Goal: Contribute content: Contribute content

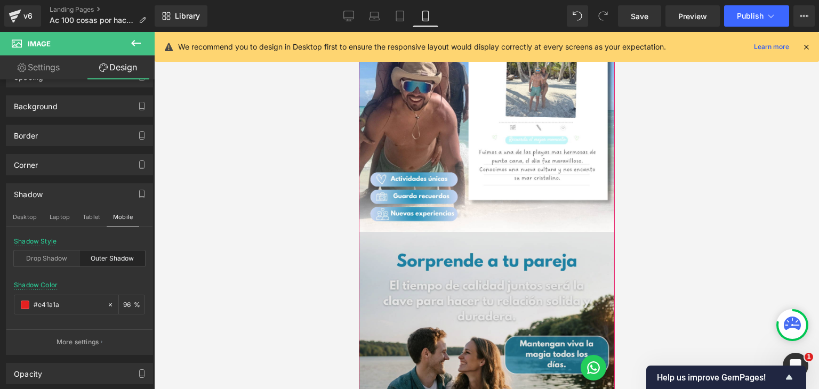
scroll to position [373, 0]
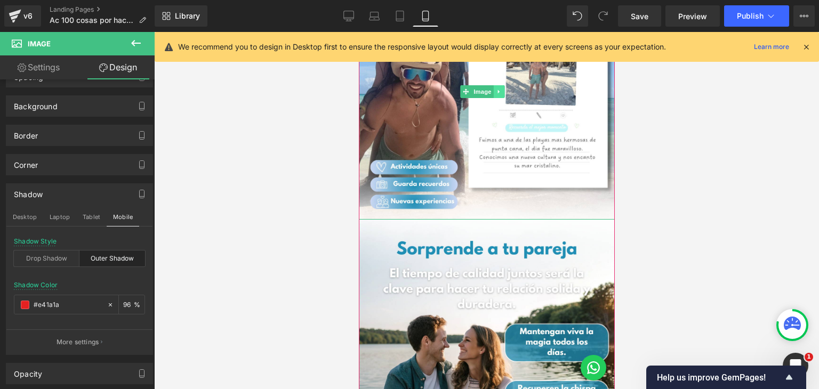
click at [499, 88] on icon at bounding box center [499, 91] width 6 height 6
click at [495, 88] on icon at bounding box center [493, 91] width 6 height 6
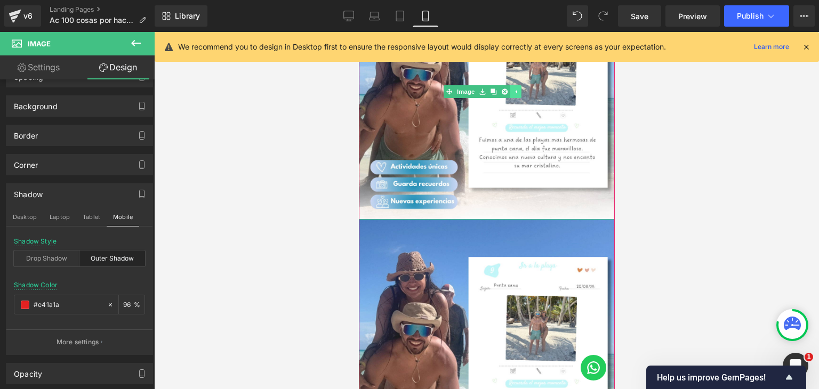
click at [519, 85] on link at bounding box center [515, 91] width 11 height 13
click at [500, 88] on icon at bounding box center [499, 91] width 6 height 6
click at [494, 88] on icon at bounding box center [493, 91] width 6 height 6
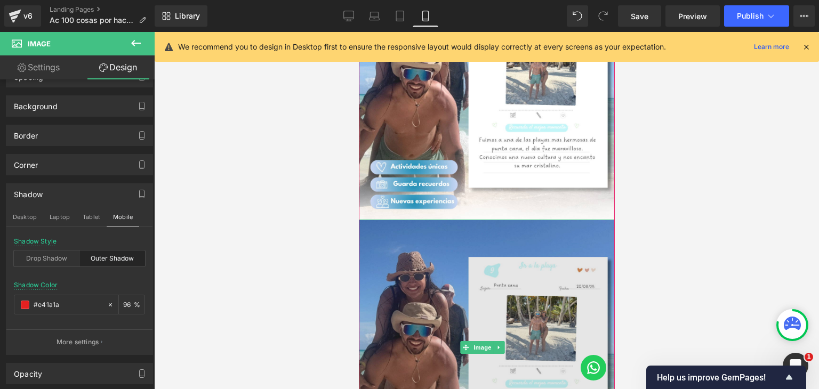
click at [461, 241] on img at bounding box center [486, 348] width 256 height 256
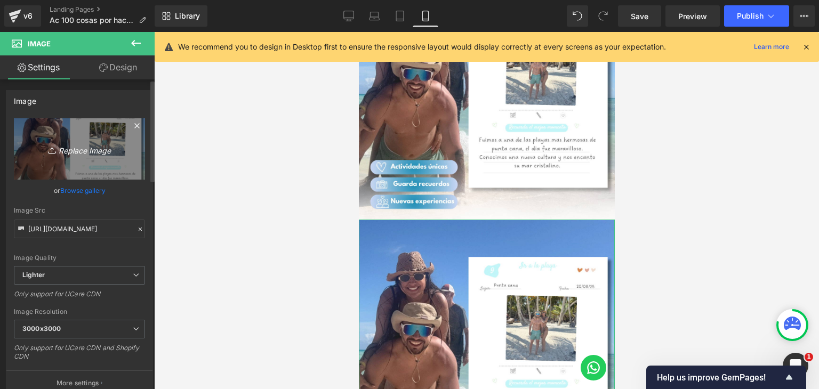
click at [91, 149] on icon "Replace Image" at bounding box center [79, 148] width 85 height 13
type input "C:\fakepath\PJ AC5.png"
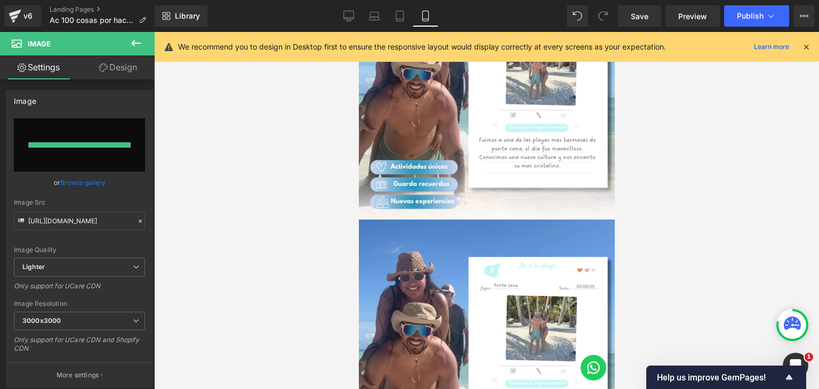
type input "[URL][DOMAIN_NAME]"
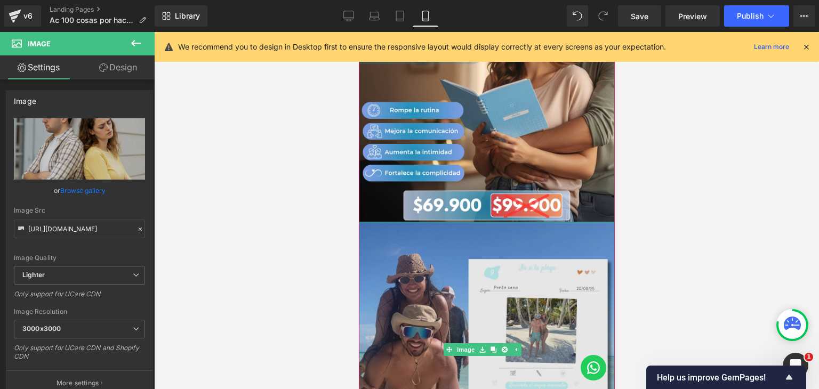
scroll to position [0, 0]
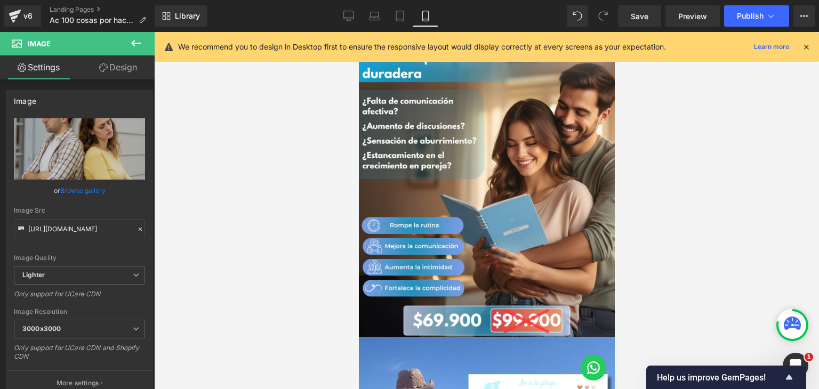
click at [811, 50] on div "We recommend you to design in Desktop first to ensure the responsive layout wou…" at bounding box center [487, 47] width 664 height 30
click at [806, 46] on icon at bounding box center [806, 47] width 10 height 10
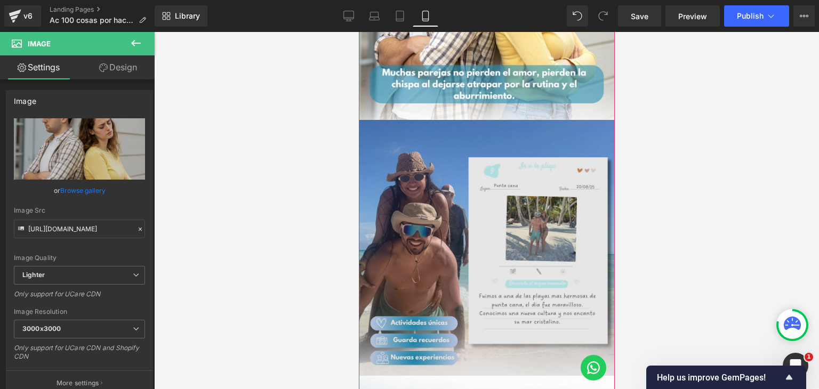
scroll to position [640, 0]
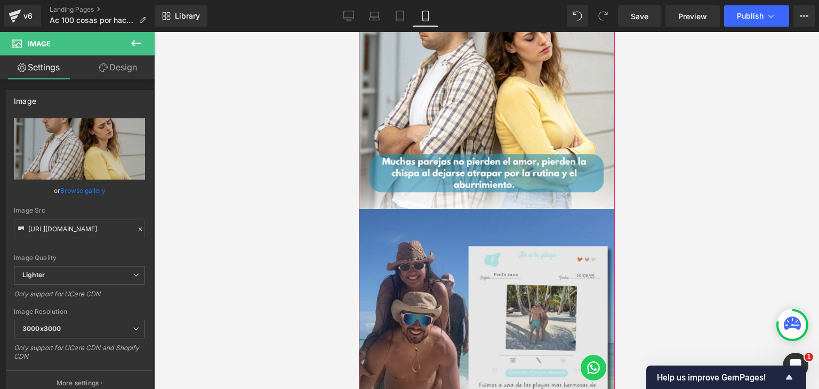
click at [445, 227] on img at bounding box center [486, 337] width 256 height 256
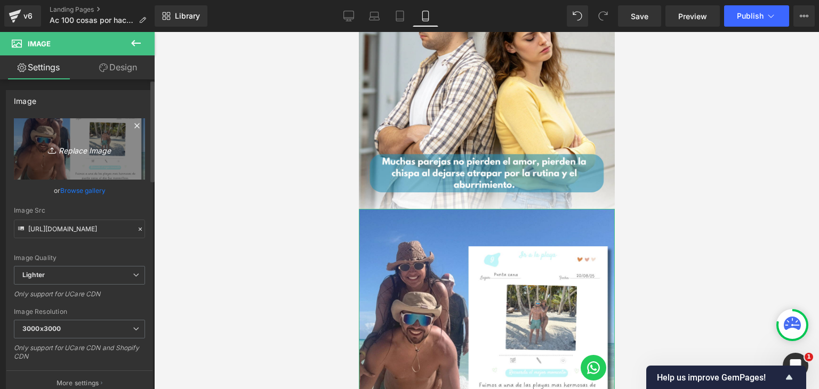
click at [75, 147] on icon "Replace Image" at bounding box center [79, 148] width 85 height 13
type input "C:\fakepath\PJ AC6.png"
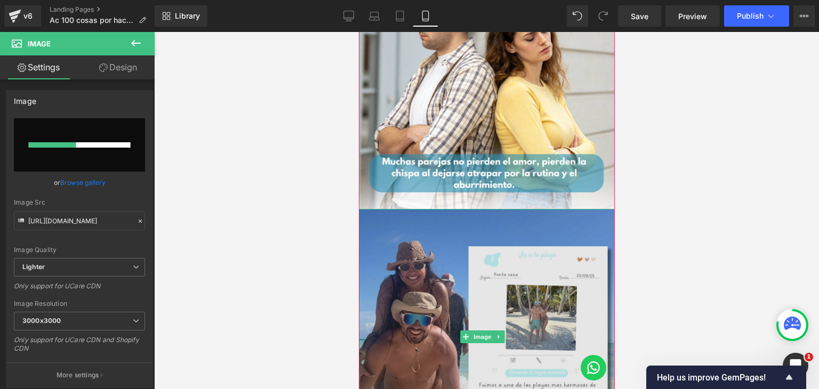
scroll to position [693, 0]
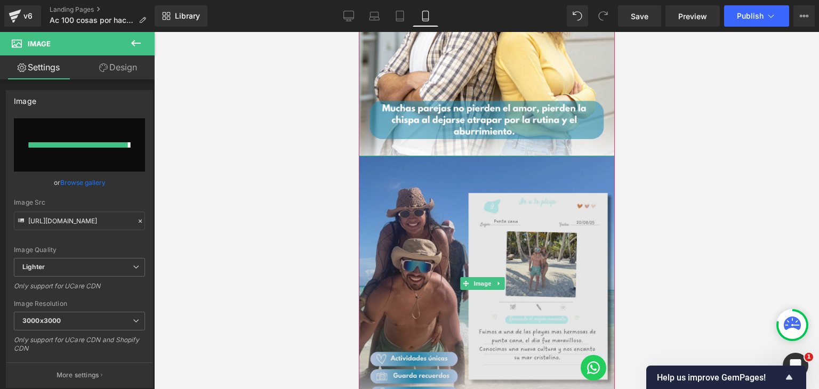
type input "[URL][DOMAIN_NAME]"
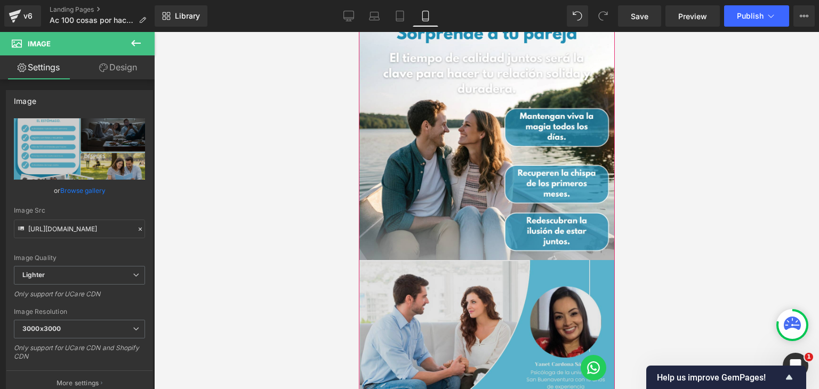
scroll to position [1119, 0]
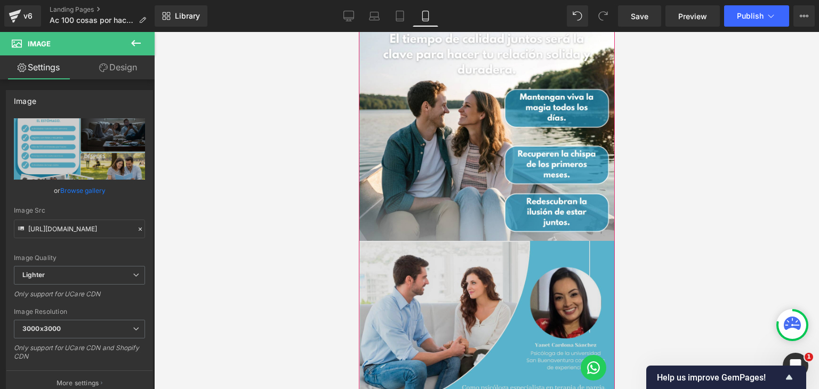
click at [475, 269] on img at bounding box center [486, 369] width 256 height 256
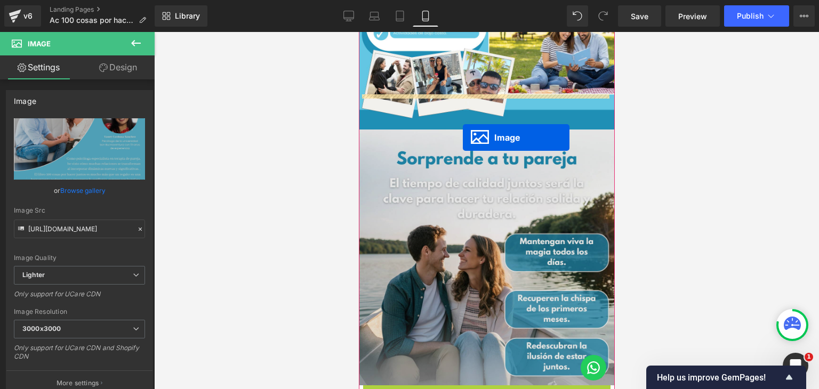
scroll to position [959, 0]
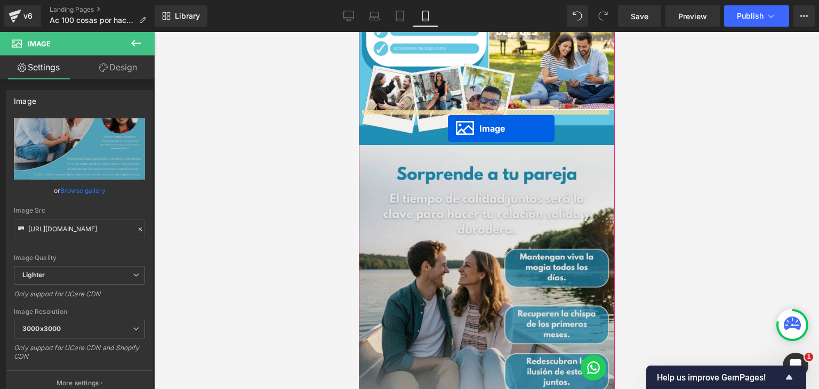
drag, startPoint x: 465, startPoint y: 317, endPoint x: 447, endPoint y: 128, distance: 189.6
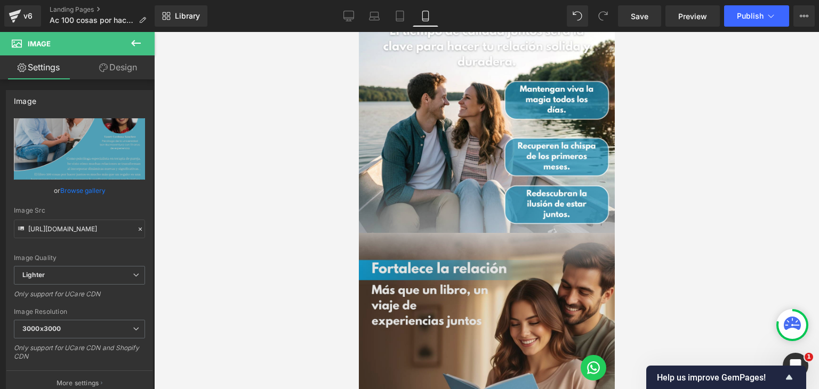
scroll to position [1439, 0]
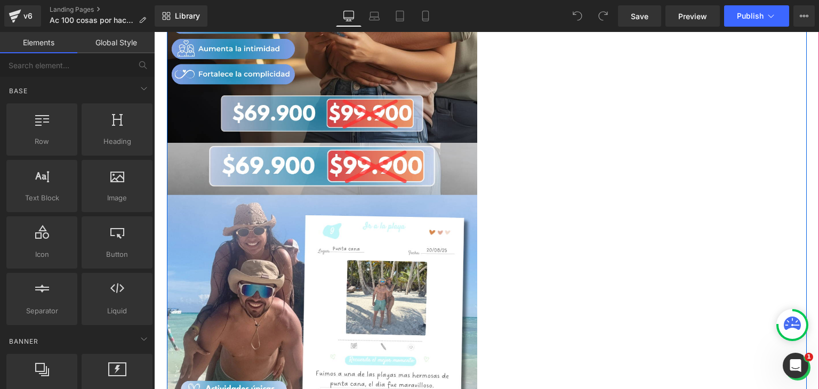
scroll to position [373, 0]
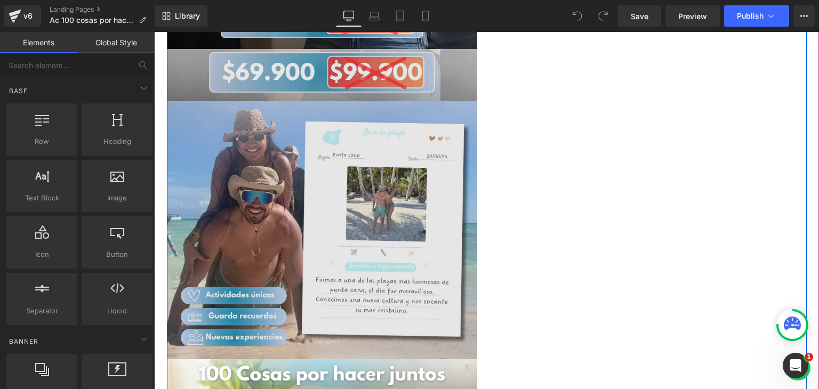
click at [386, 182] on img at bounding box center [322, 204] width 310 height 310
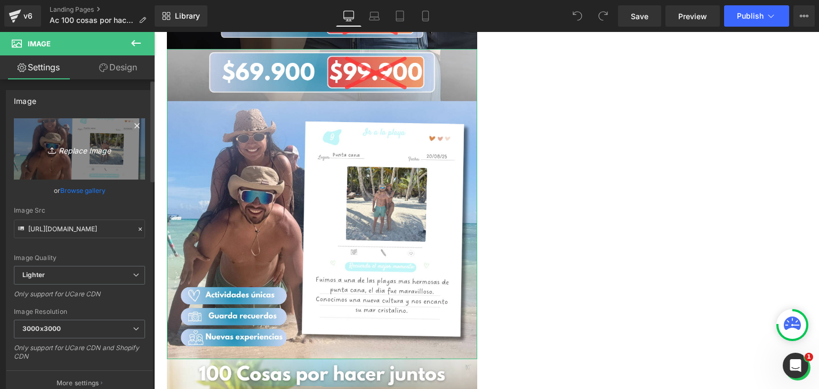
click at [80, 144] on icon "Replace Image" at bounding box center [79, 148] width 85 height 13
type input "C:\fakepath\PJ AC2.png"
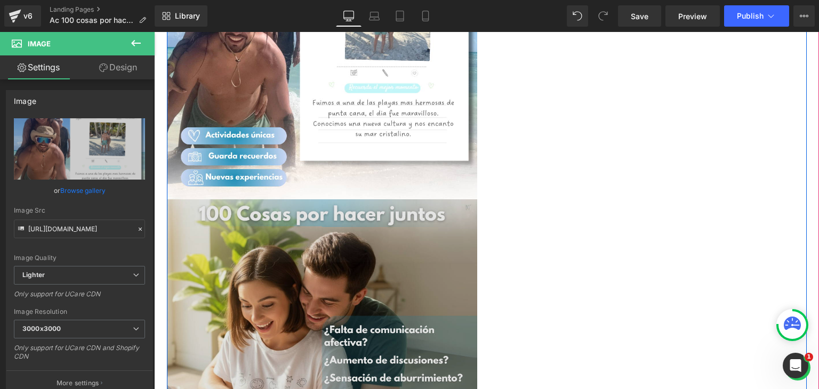
scroll to position [640, 0]
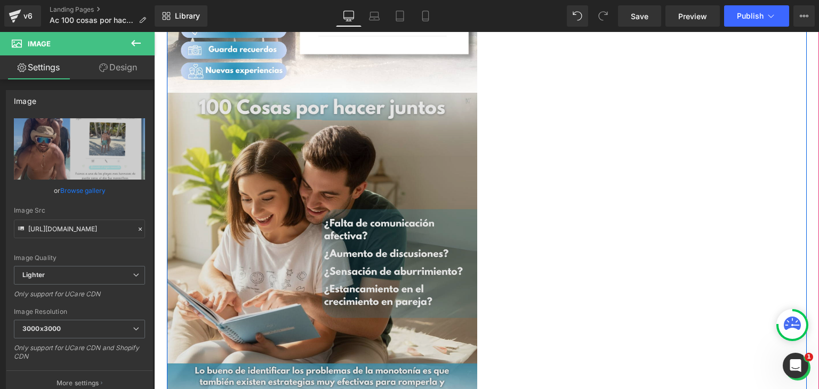
click at [323, 226] on img at bounding box center [322, 248] width 310 height 310
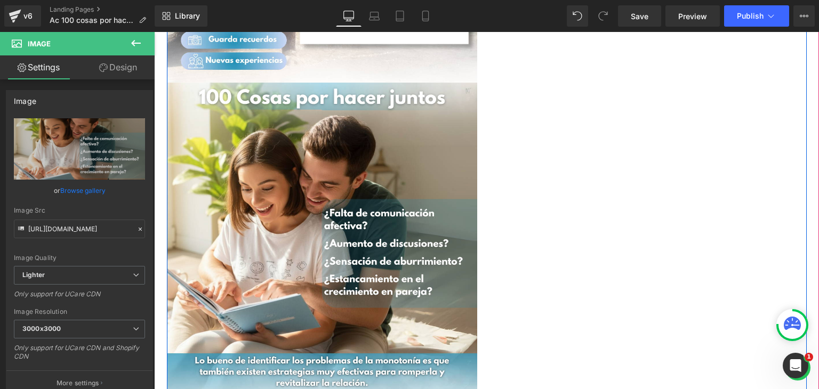
scroll to position [693, 0]
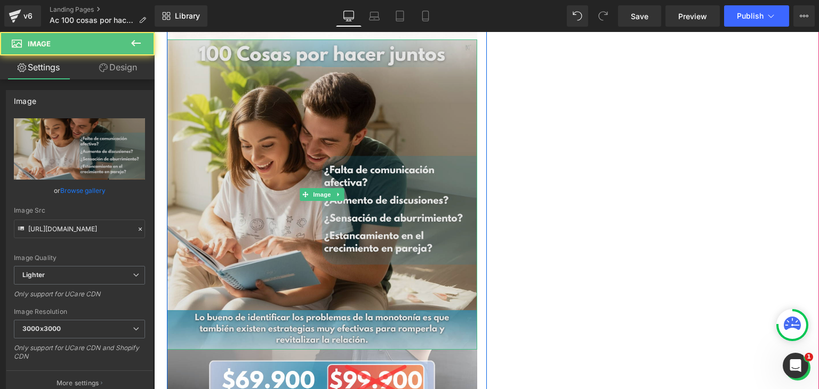
click at [309, 141] on img at bounding box center [322, 194] width 310 height 310
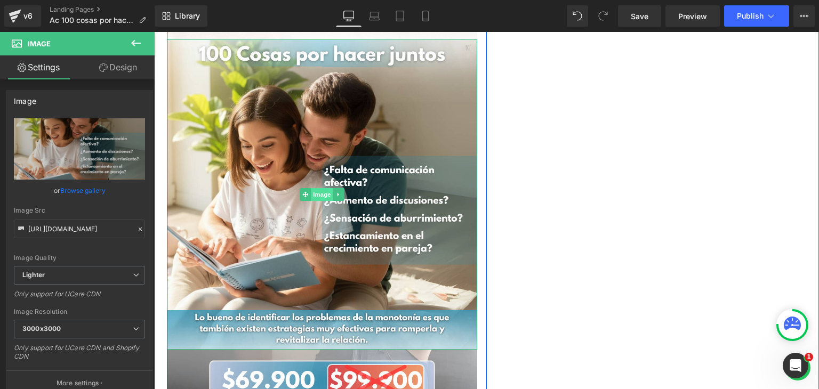
click at [316, 193] on span "Image" at bounding box center [322, 194] width 22 height 13
click at [316, 193] on span "Image" at bounding box center [322, 195] width 22 height 13
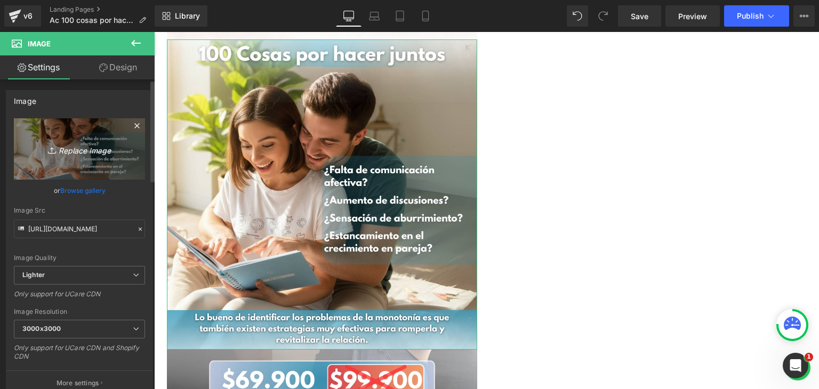
click at [96, 152] on icon "Replace Image" at bounding box center [79, 148] width 85 height 13
type input "C:\fakepath\PJ AC5.png"
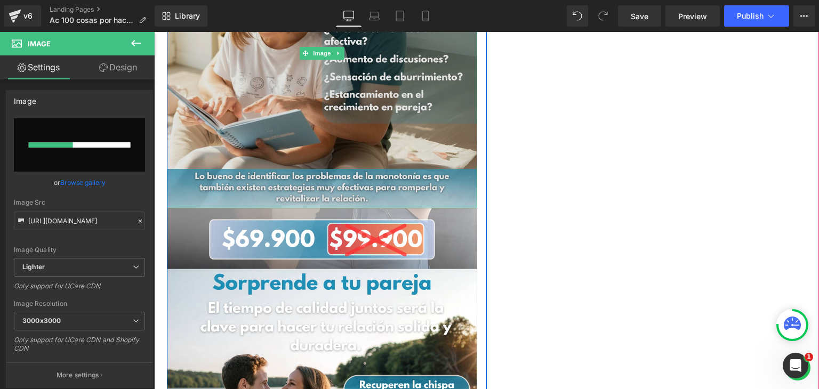
scroll to position [853, 0]
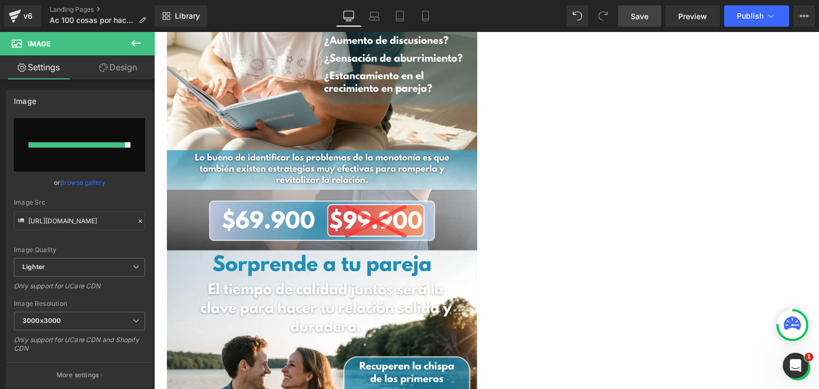
click at [657, 15] on link "Save" at bounding box center [639, 15] width 43 height 21
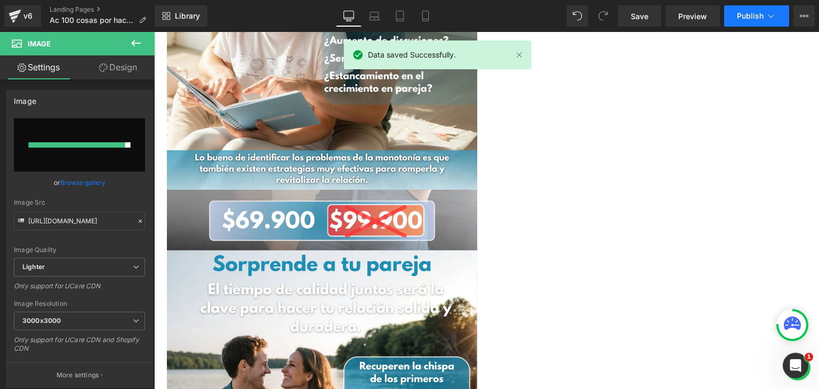
click at [757, 20] on span "Publish" at bounding box center [750, 16] width 27 height 9
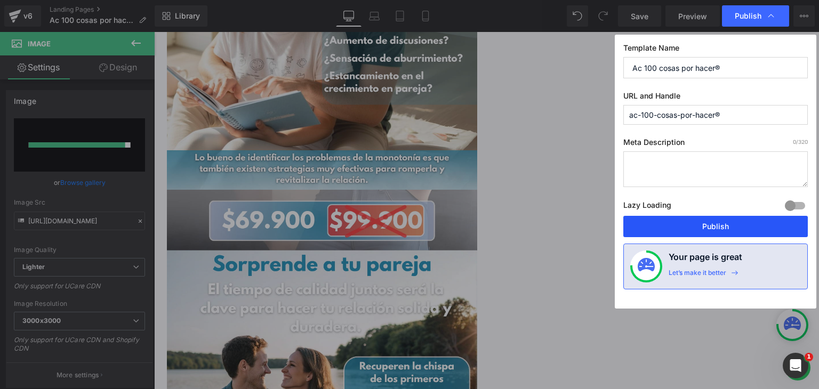
click at [684, 231] on button "Publish" at bounding box center [715, 226] width 184 height 21
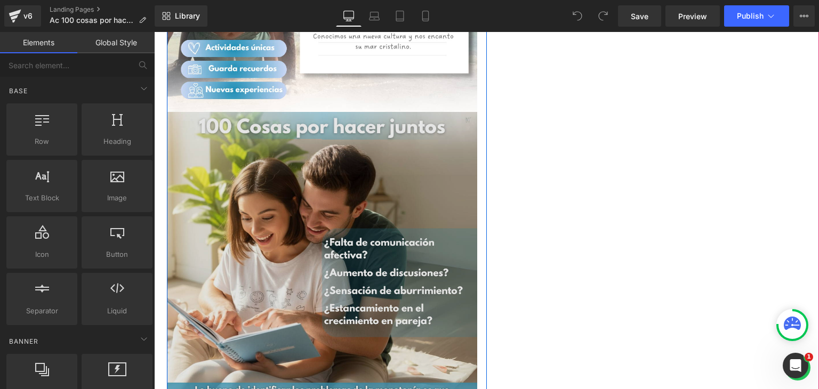
scroll to position [640, 0]
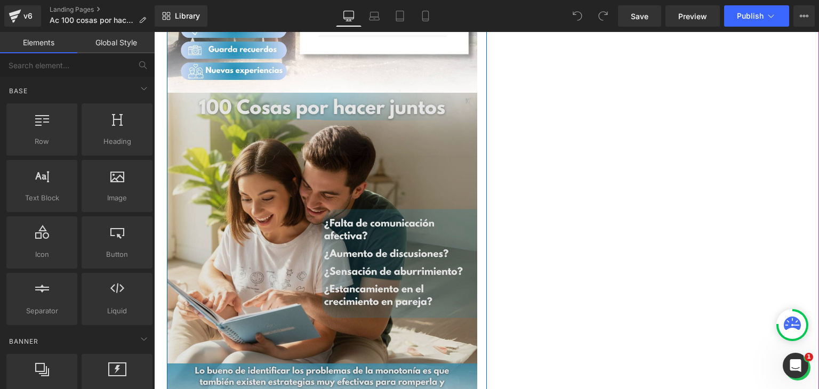
click at [341, 230] on img at bounding box center [322, 248] width 310 height 310
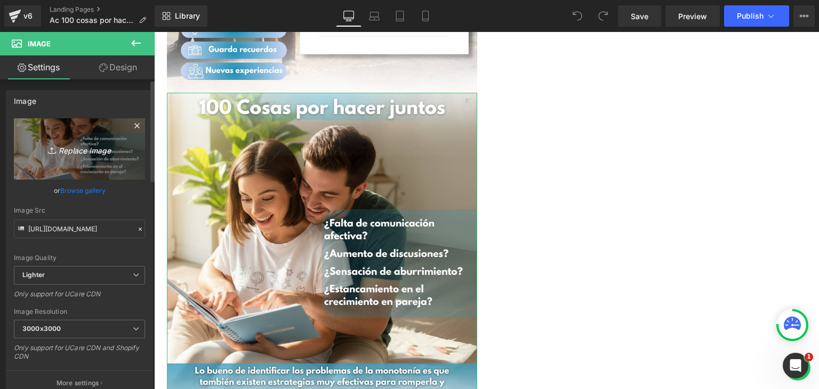
click at [94, 147] on icon "Replace Image" at bounding box center [79, 148] width 85 height 13
type input "C:\fakepath\PJ AC5.png"
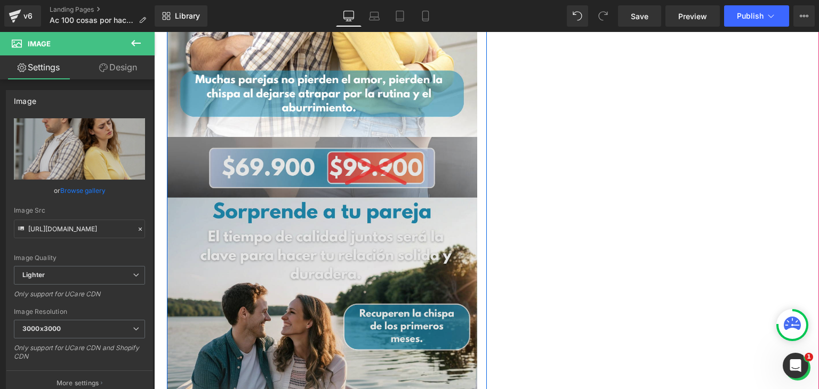
scroll to position [906, 0]
click at [354, 236] on img at bounding box center [322, 291] width 310 height 310
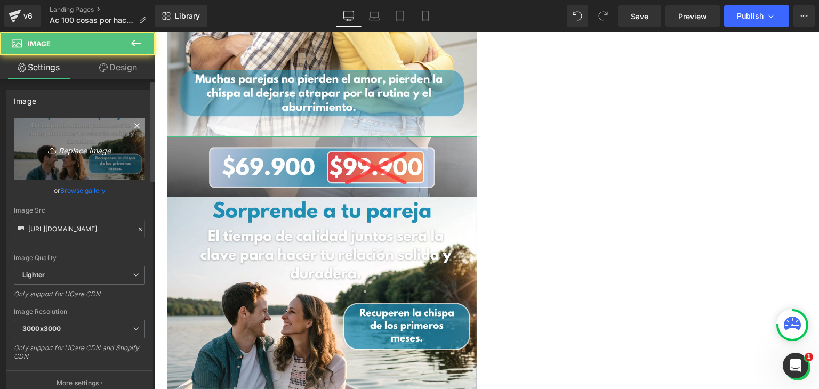
click at [85, 147] on icon "Replace Image" at bounding box center [79, 148] width 85 height 13
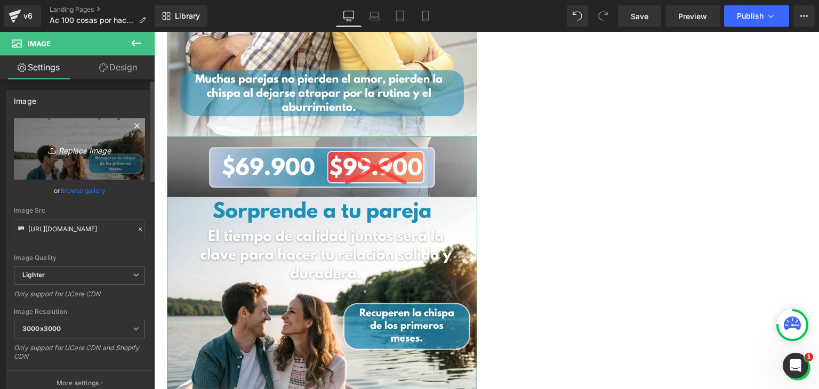
type input "C:\fakepath\PJ AC6.png"
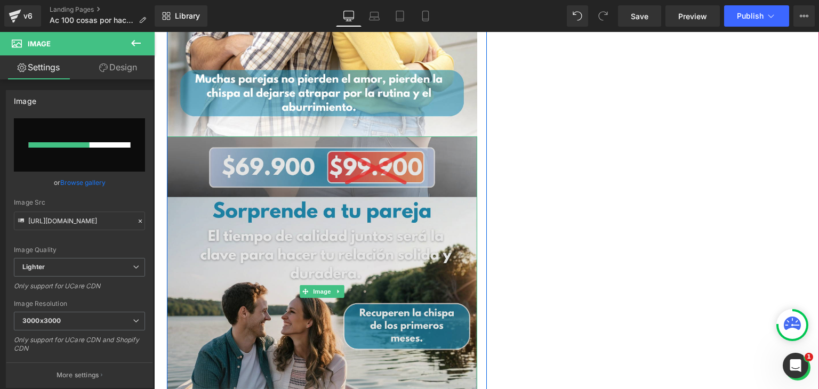
scroll to position [959, 0]
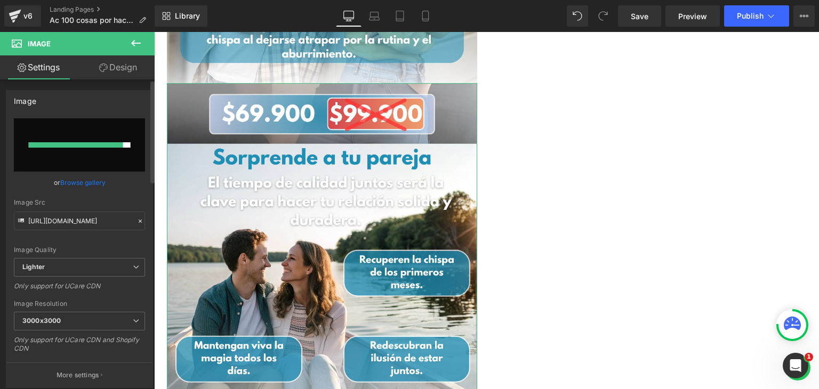
click at [91, 181] on link "Browse gallery" at bounding box center [82, 182] width 45 height 19
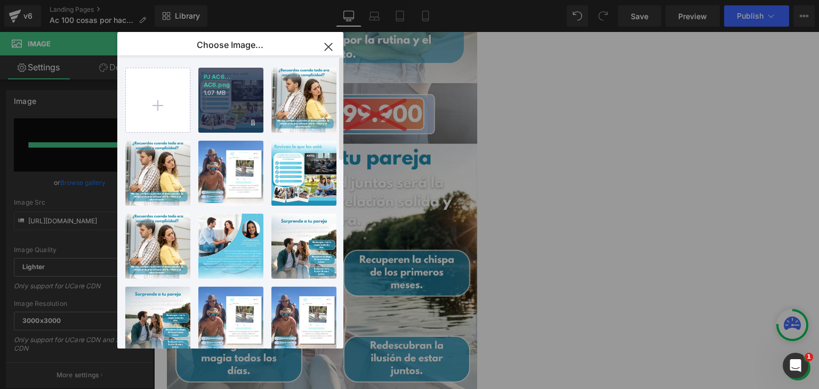
click at [232, 110] on div "PJ AC6... AC6.png 1.07 MB" at bounding box center [230, 100] width 65 height 65
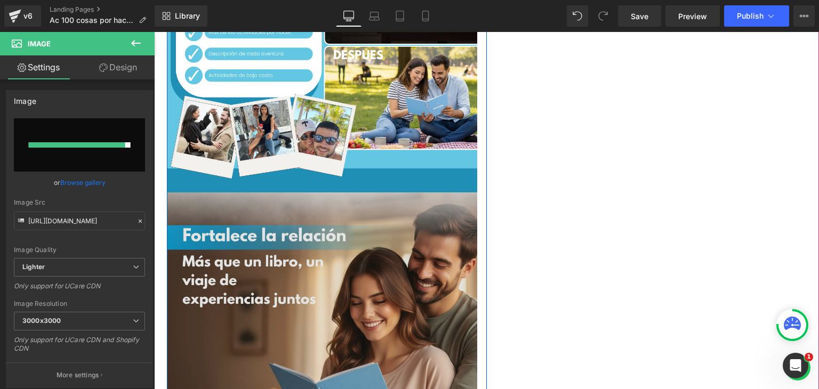
scroll to position [1226, 0]
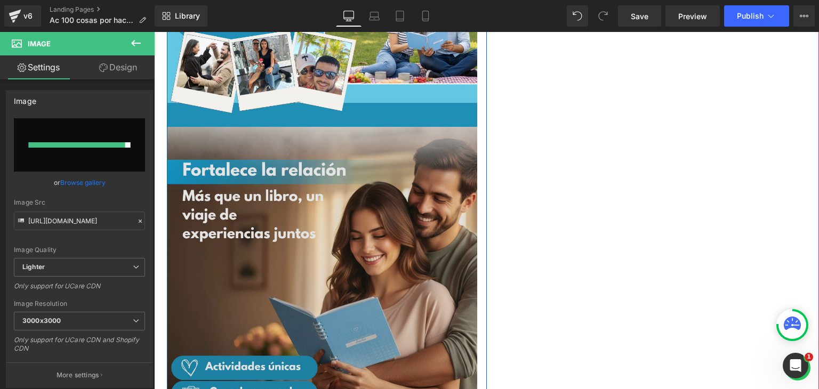
click at [358, 266] on img at bounding box center [322, 282] width 310 height 310
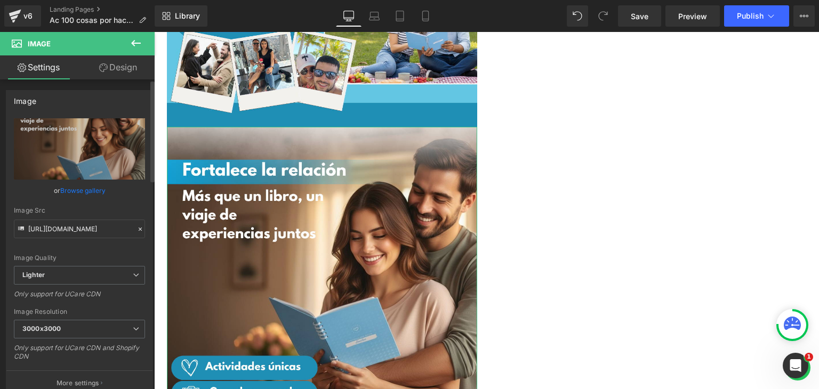
click at [80, 195] on link "Browse gallery" at bounding box center [82, 190] width 45 height 19
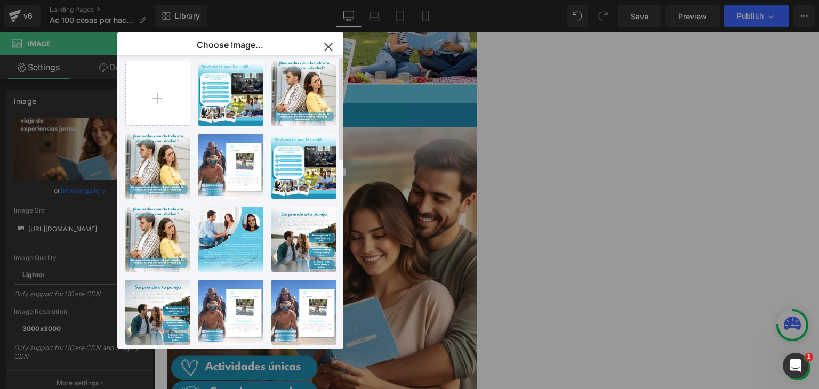
scroll to position [0, 0]
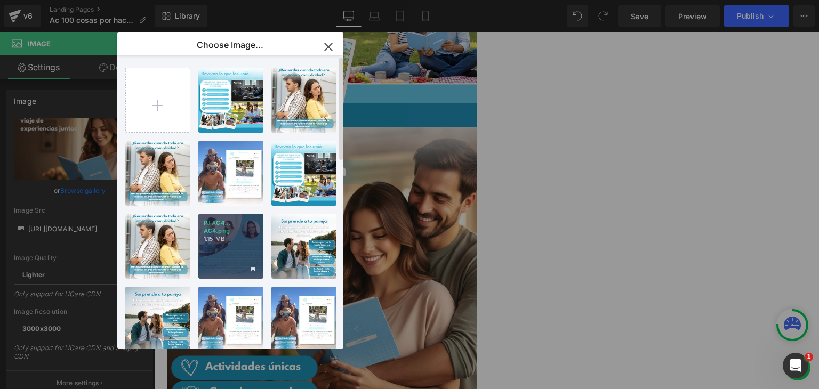
click at [237, 259] on div "PJ AC4... AC4.png 1.15 MB" at bounding box center [230, 246] width 65 height 65
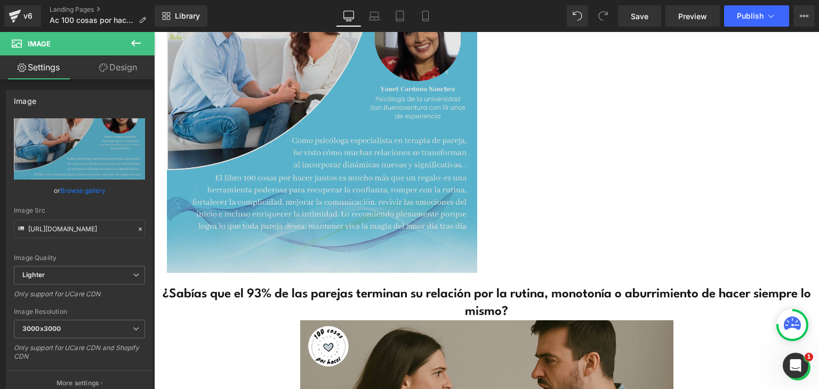
scroll to position [1333, 0]
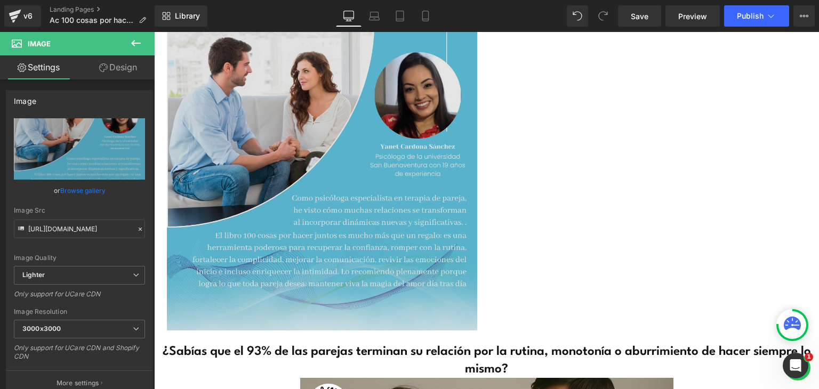
click at [355, 188] on img at bounding box center [322, 175] width 310 height 310
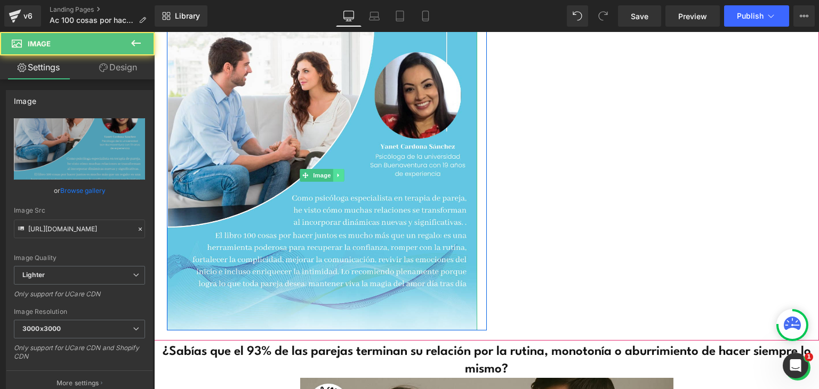
click at [337, 177] on icon at bounding box center [338, 176] width 2 height 4
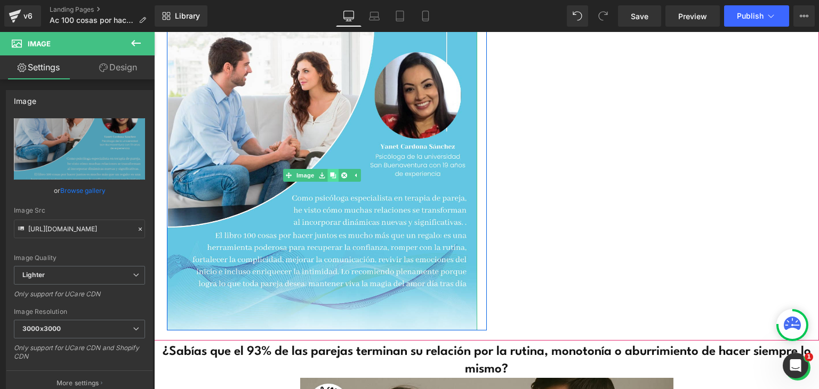
click at [330, 175] on icon at bounding box center [333, 176] width 6 height 6
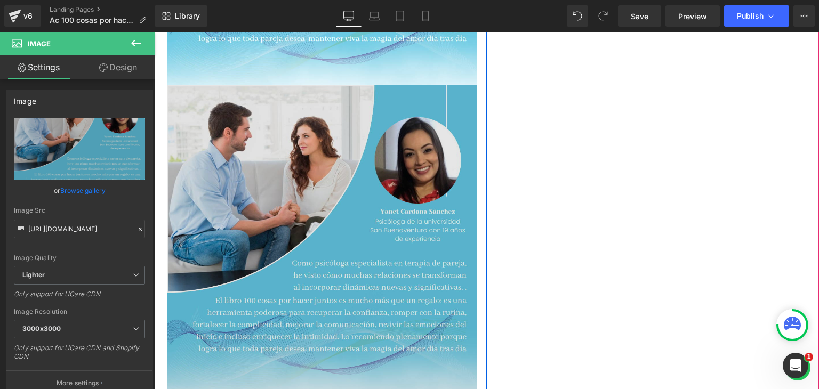
click at [341, 285] on img at bounding box center [322, 240] width 310 height 310
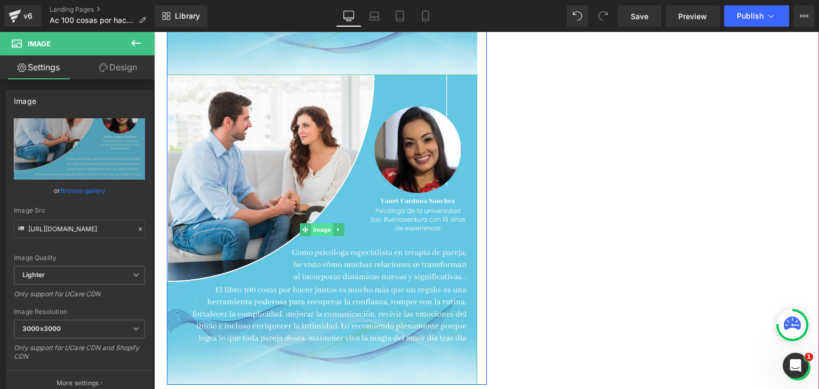
click at [316, 232] on span "Image" at bounding box center [322, 229] width 22 height 13
click at [335, 231] on icon at bounding box center [338, 230] width 6 height 6
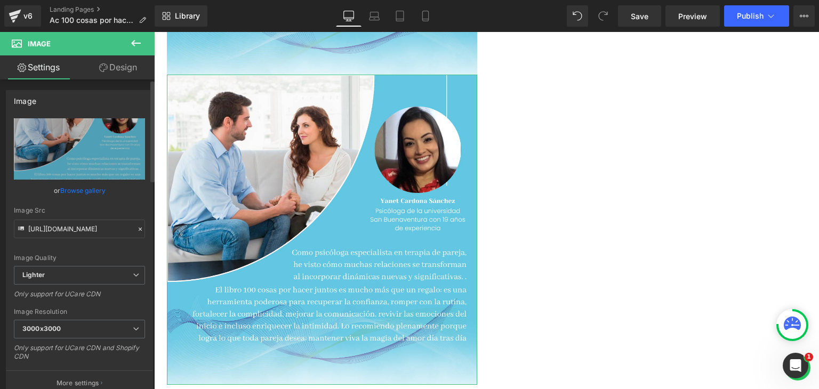
click at [82, 189] on link "Browse gallery" at bounding box center [82, 190] width 45 height 19
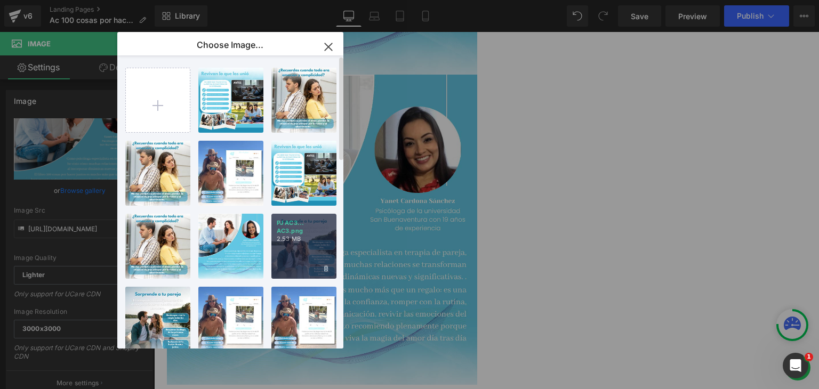
click at [297, 250] on div "PJ AC3... AC3.png 2.53 MB" at bounding box center [303, 246] width 65 height 65
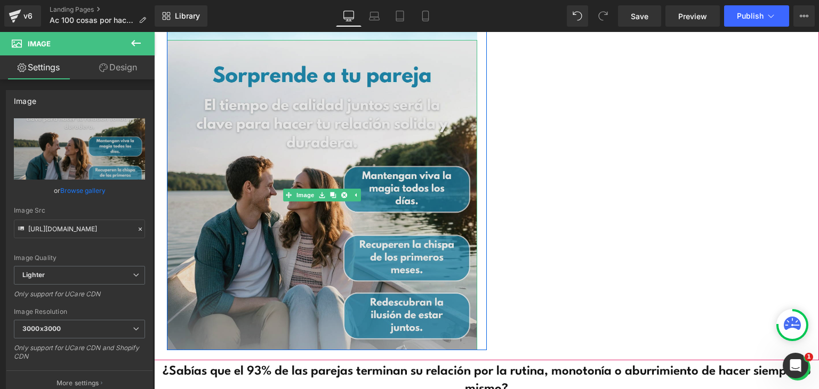
scroll to position [1642, 0]
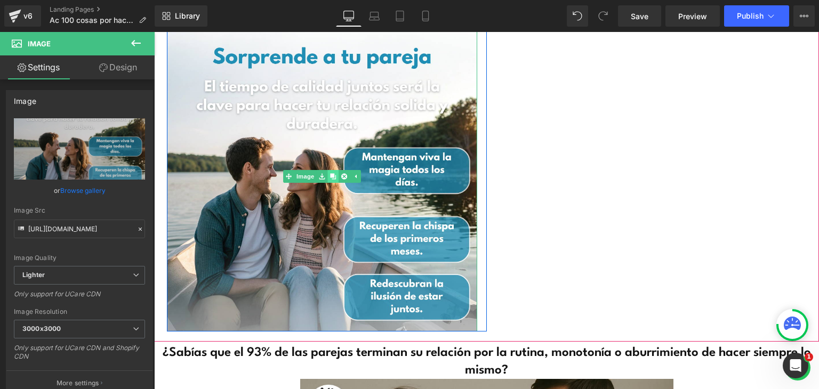
click at [330, 177] on icon at bounding box center [333, 176] width 6 height 6
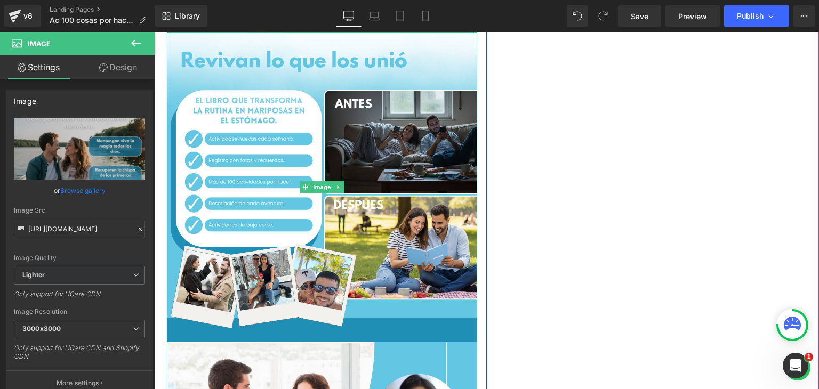
scroll to position [992, 0]
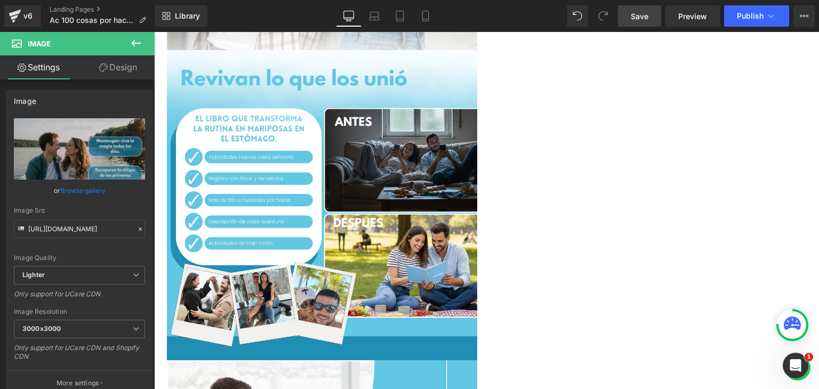
click at [646, 15] on span "Save" at bounding box center [640, 16] width 18 height 11
click at [750, 12] on span "Publish" at bounding box center [750, 16] width 27 height 9
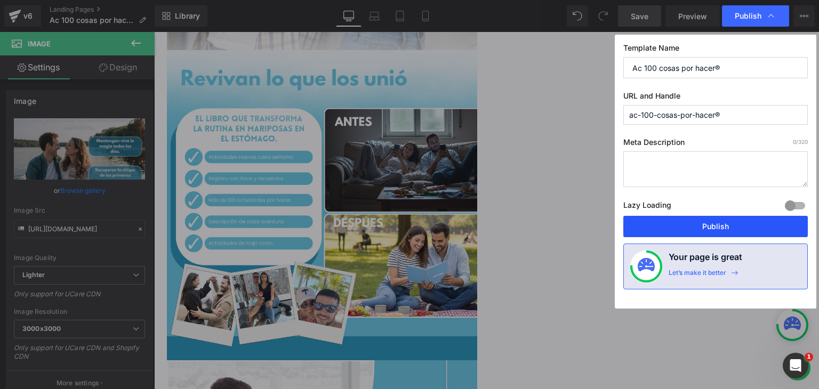
click at [727, 225] on button "Publish" at bounding box center [715, 226] width 184 height 21
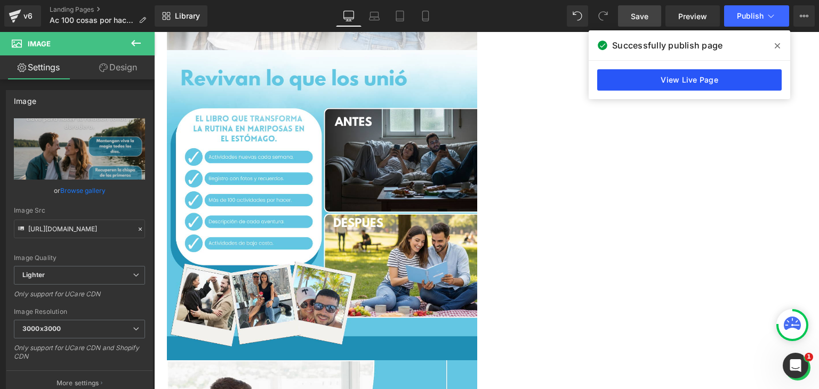
click at [657, 75] on link "View Live Page" at bounding box center [689, 79] width 184 height 21
